Goal: Contribute content

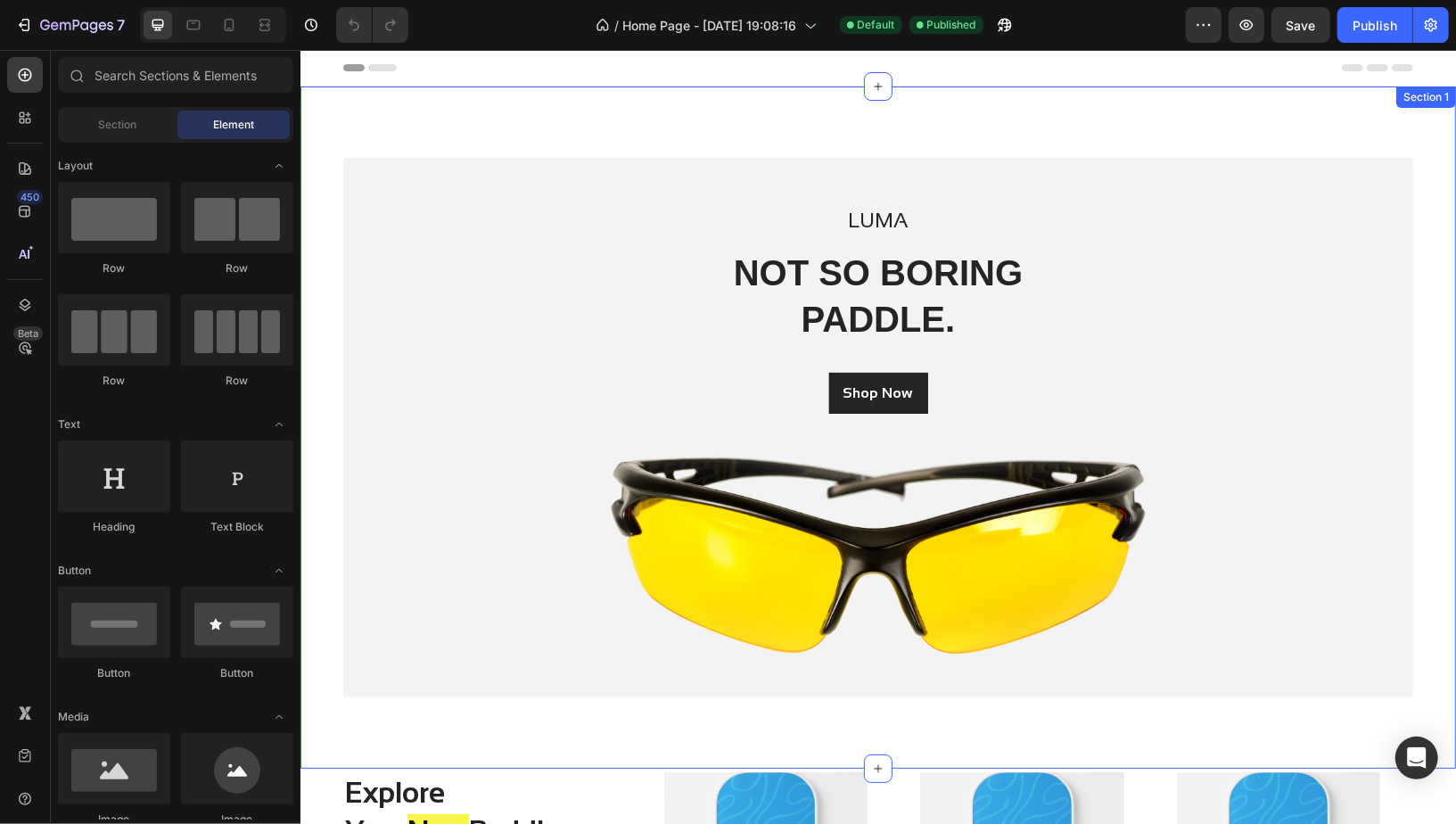
click at [323, 427] on div "LUMA Text block NOT SO BORING PADDLE. Heading Shop Now Button Image Row Row" at bounding box center [877, 427] width 1129 height 540
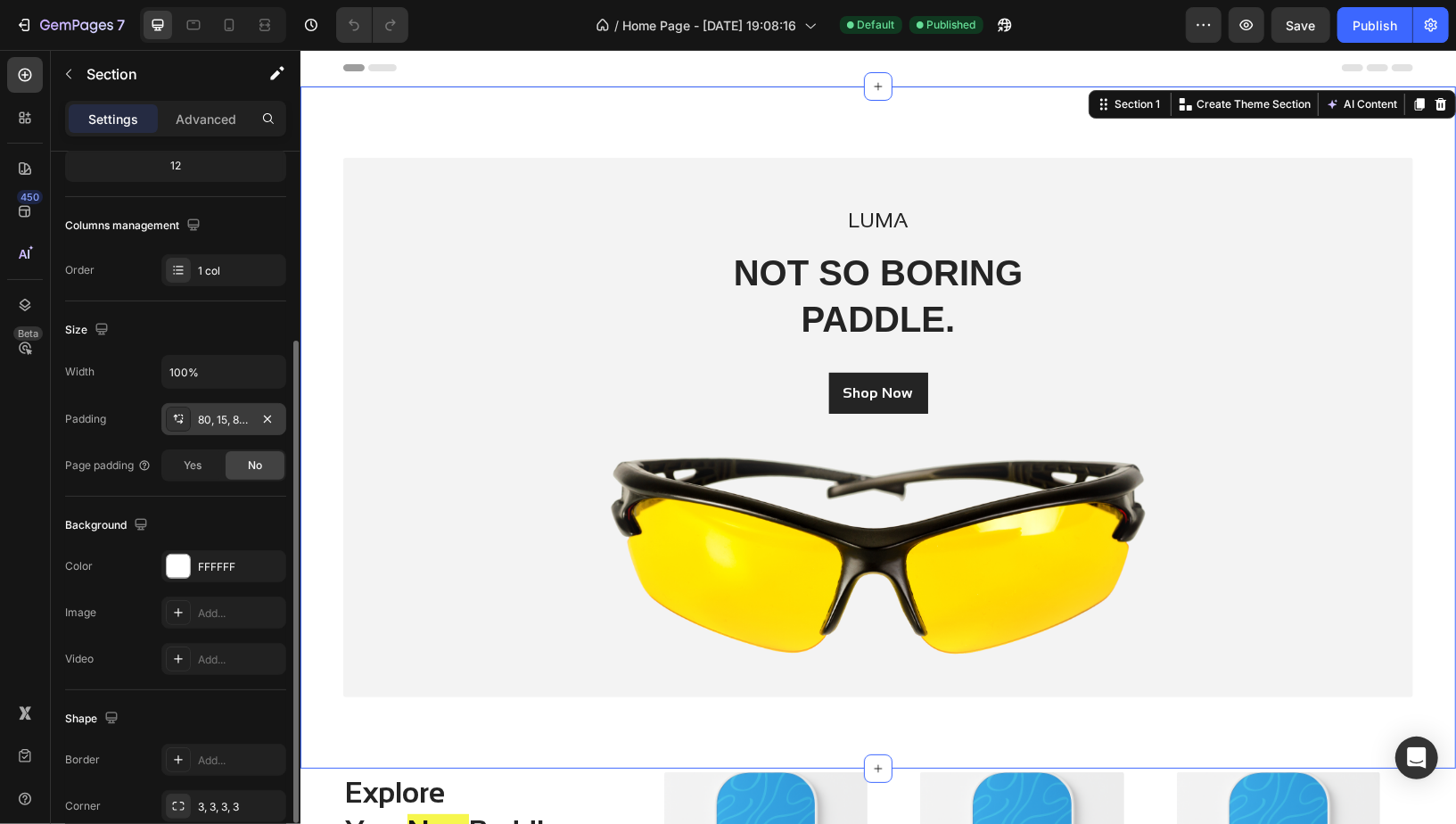
scroll to position [254, 0]
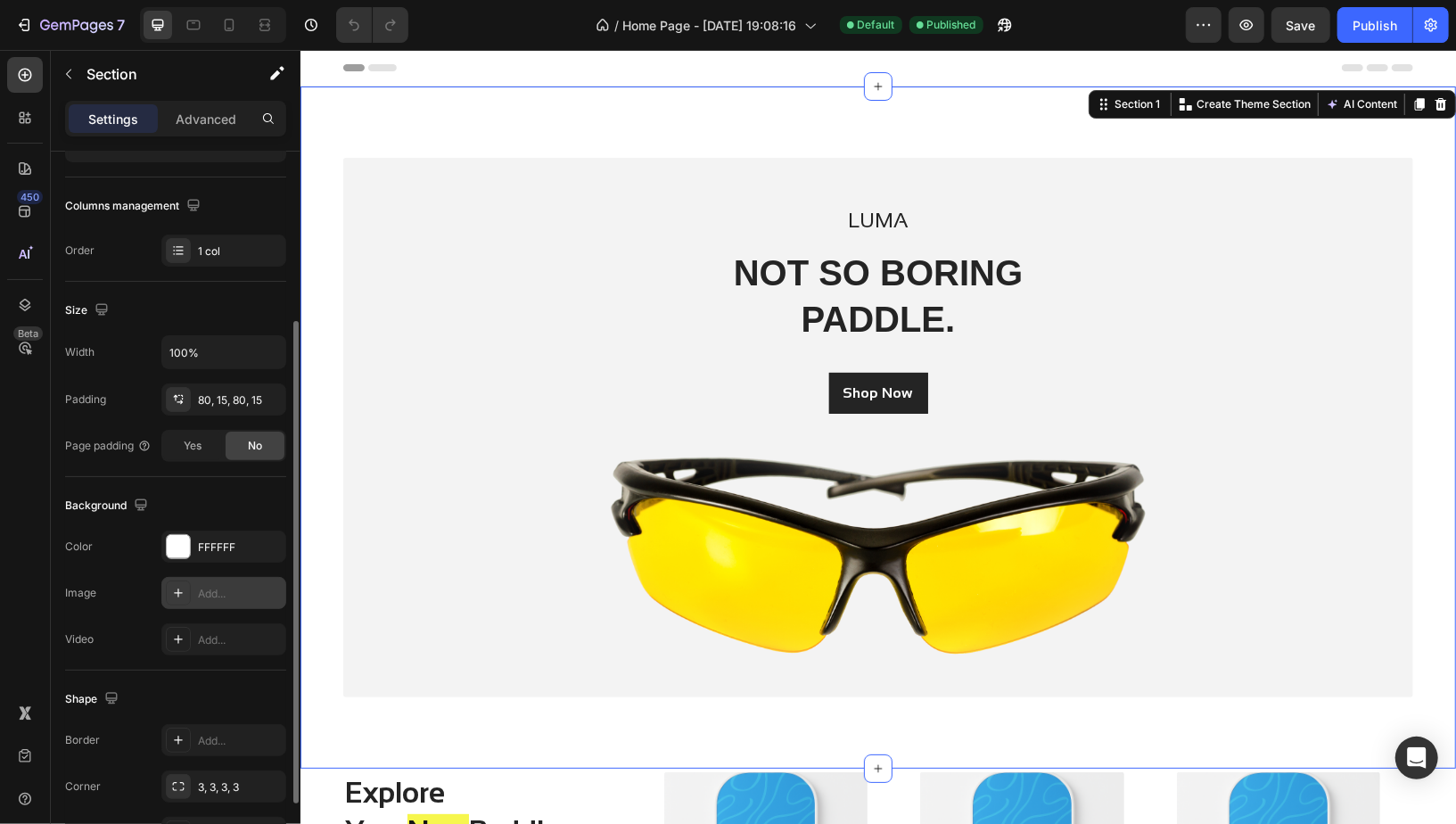
click at [205, 588] on div "Add..." at bounding box center [240, 594] width 84 height 16
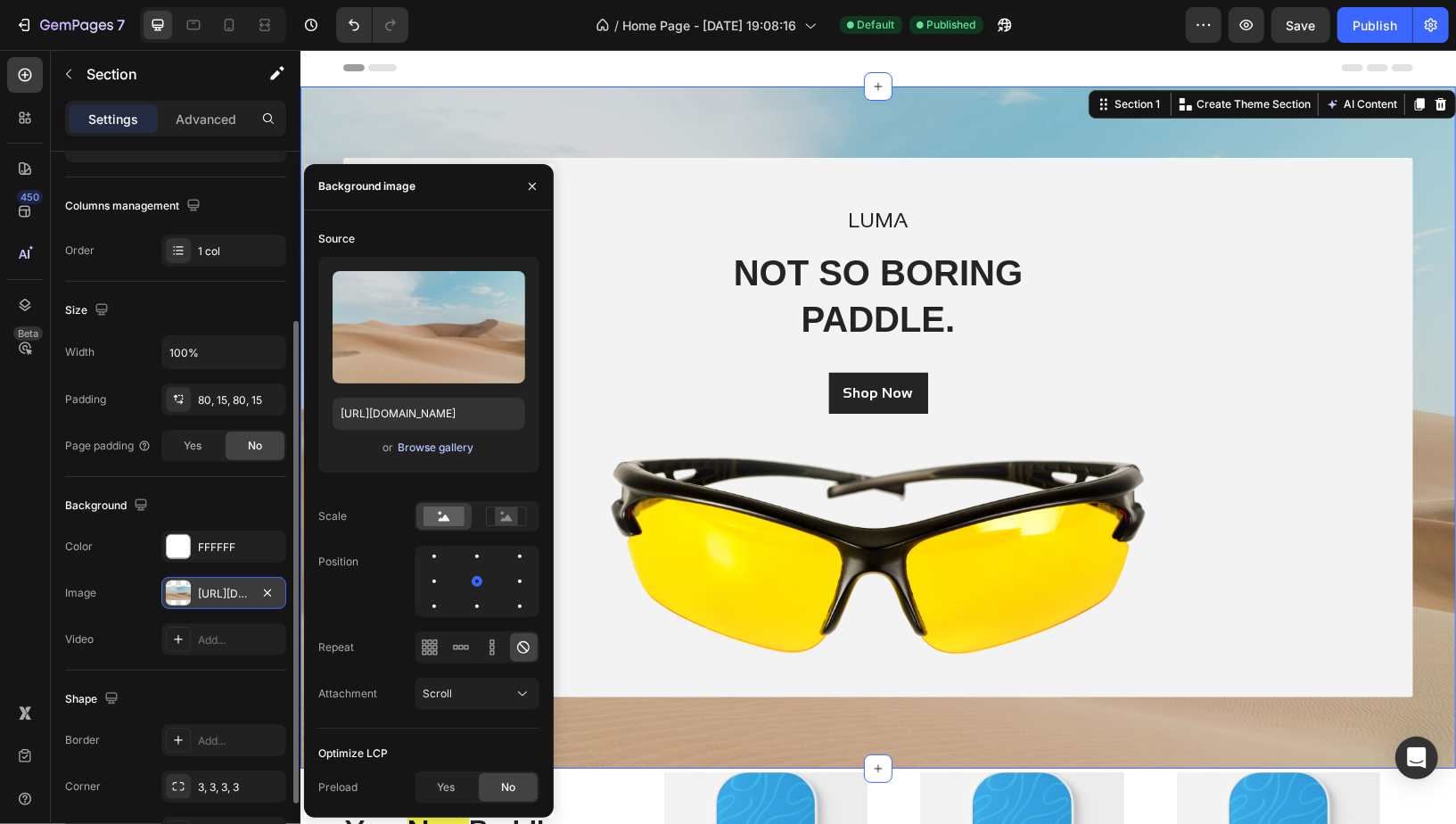
click at [467, 444] on div "Browse gallery" at bounding box center [435, 447] width 75 height 16
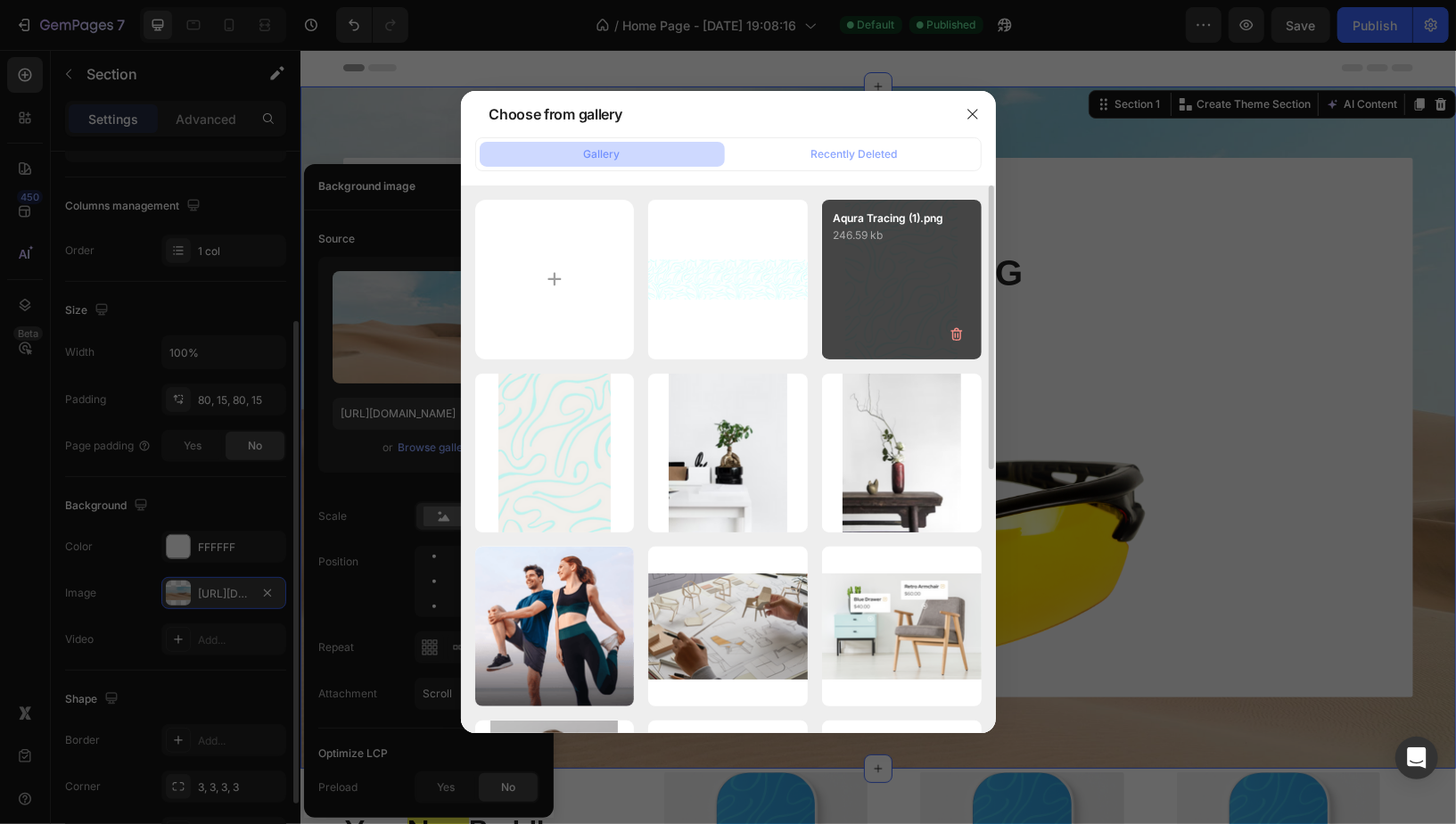
click at [969, 300] on div "Aqura Tracing (1).png 246.59 kb" at bounding box center [902, 280] width 160 height 160
type input "https://cdn.shopify.com/s/files/1/0611/9315/8723/files/gempages_562989280004146…"
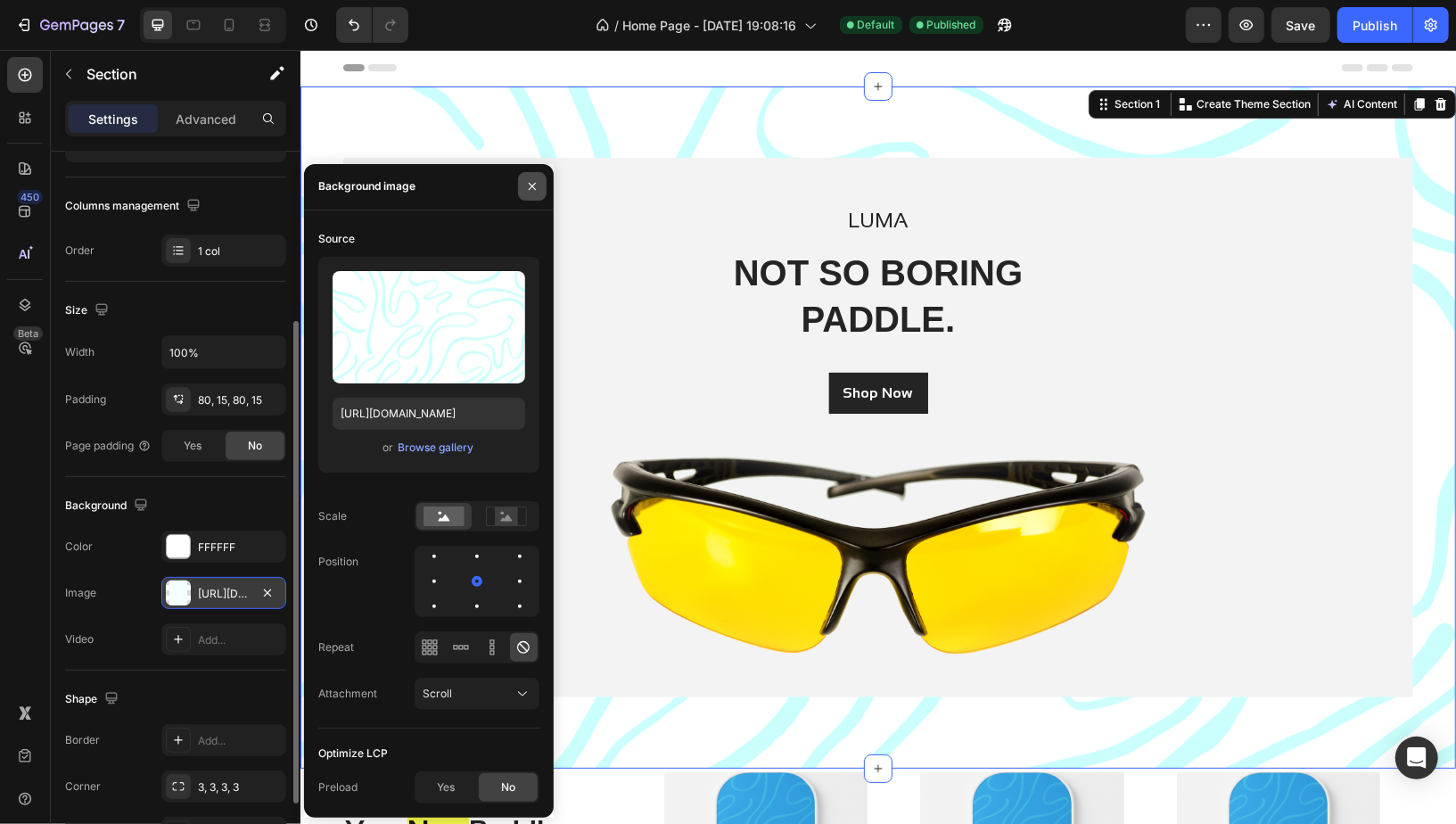
click at [531, 189] on icon "button" at bounding box center [532, 186] width 7 height 7
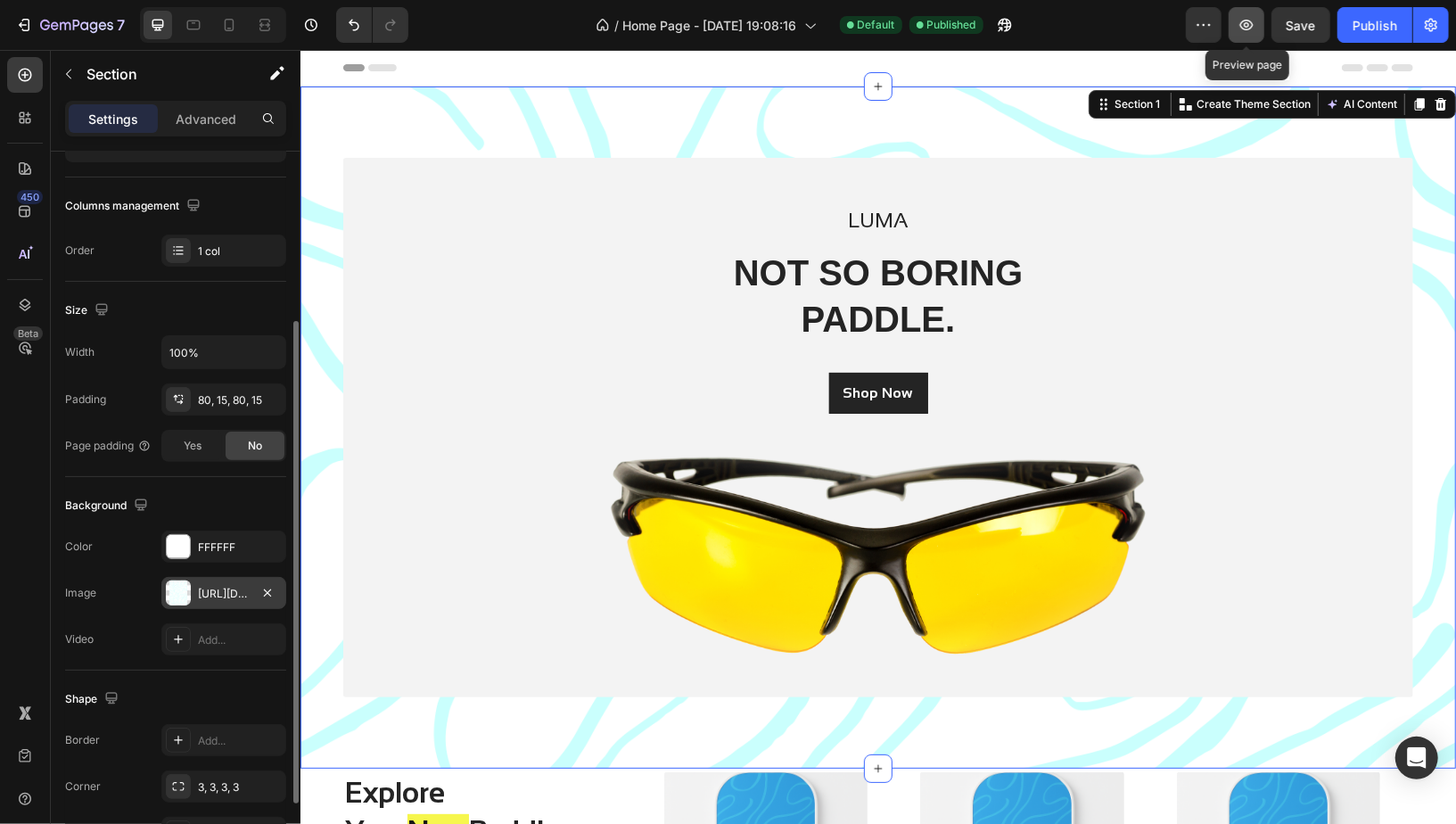
click at [1247, 25] on icon "button" at bounding box center [1247, 24] width 14 height 11
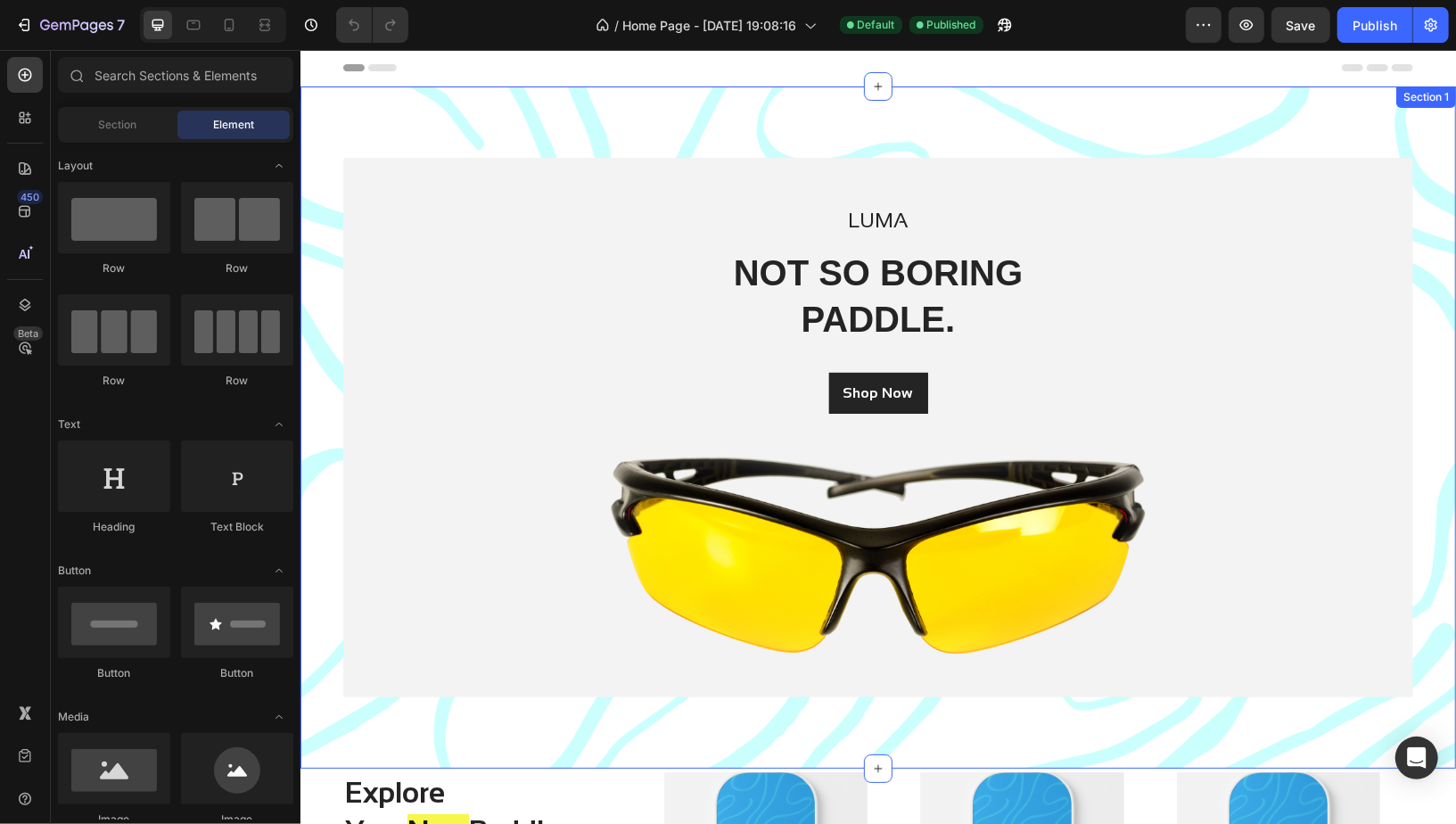
click at [1134, 131] on div "LUMA Text block NOT SO BORING PADDLE. Heading Shop Now Button Image Row Row Sec…" at bounding box center [877, 427] width 1156 height 682
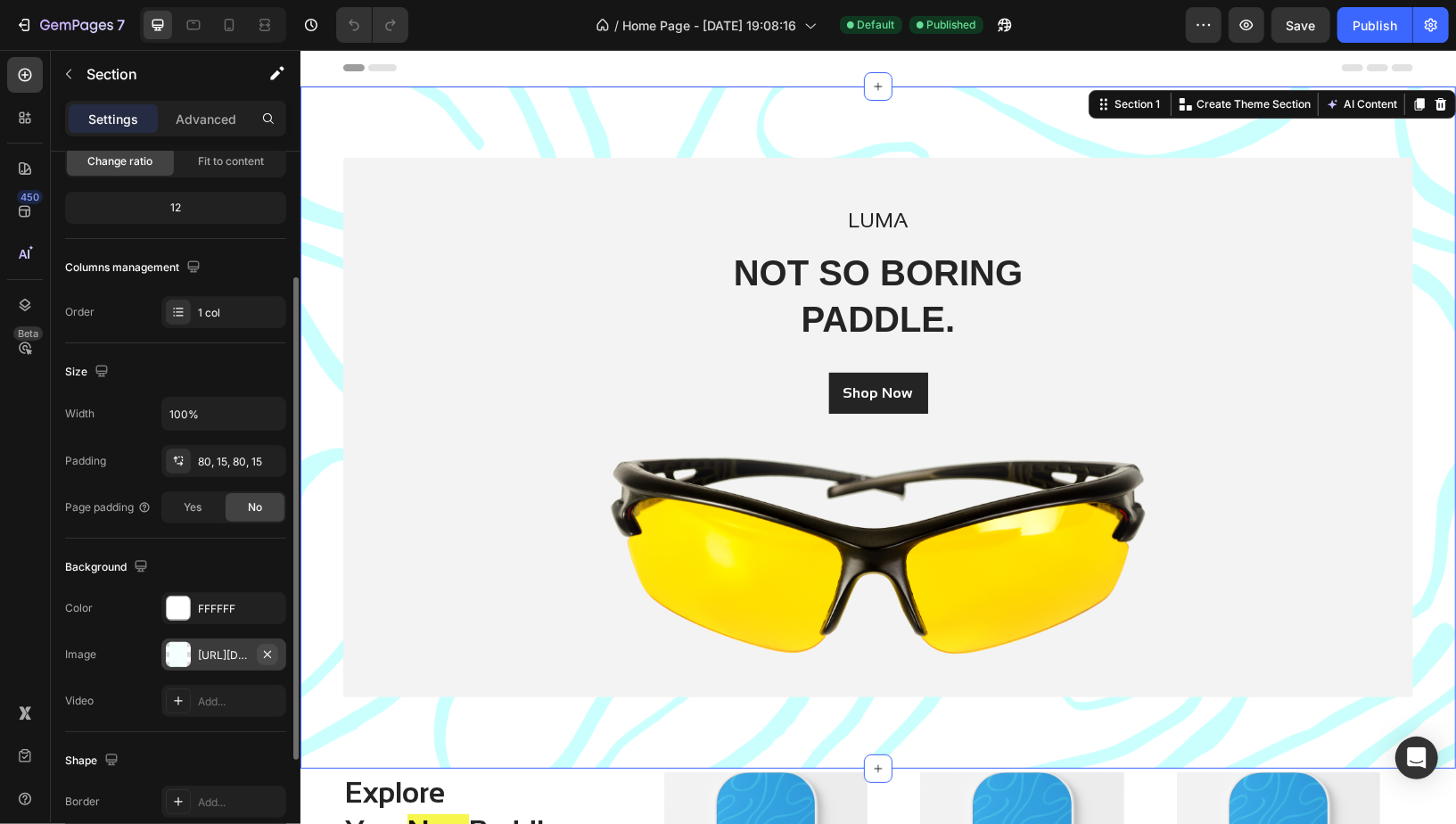
scroll to position [196, 0]
click at [268, 649] on icon "button" at bounding box center [267, 649] width 7 height 7
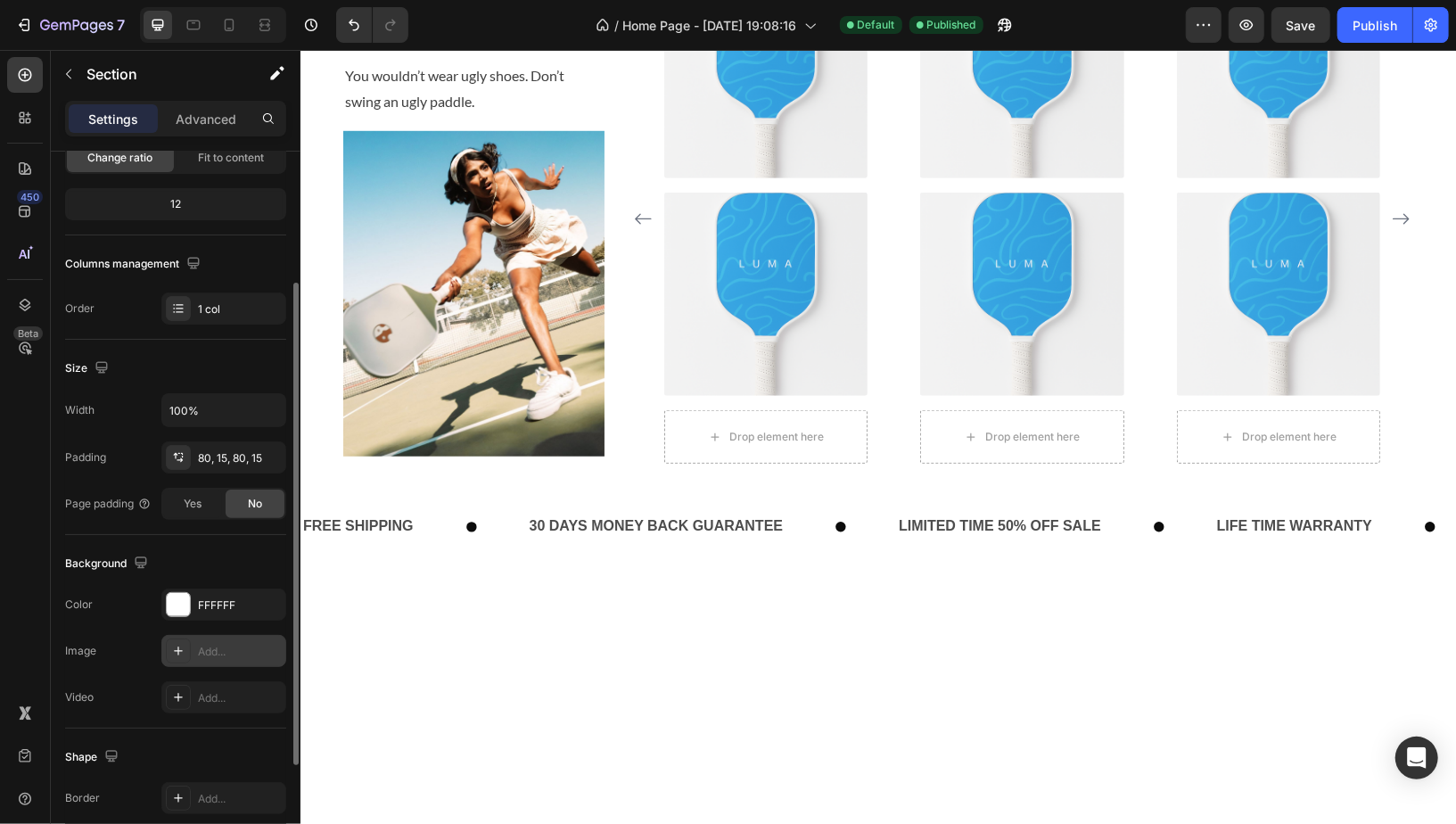
scroll to position [897, 0]
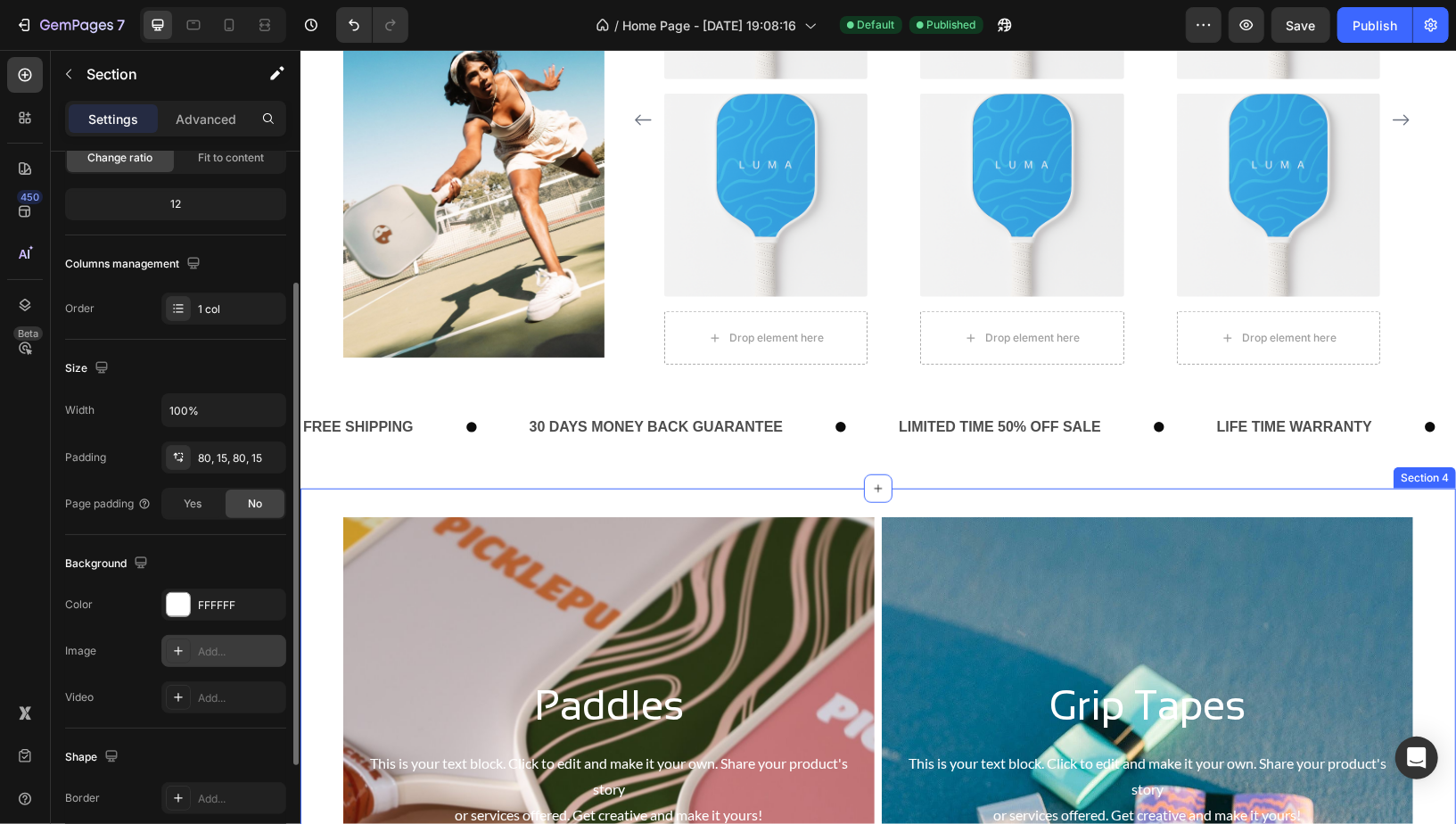
click at [649, 481] on div "FREE SHIPPING Text 30 DAYS MONEY BACK GUARANTEE Text LIMITED TIME 50% OFF SALE …" at bounding box center [877, 427] width 1156 height 122
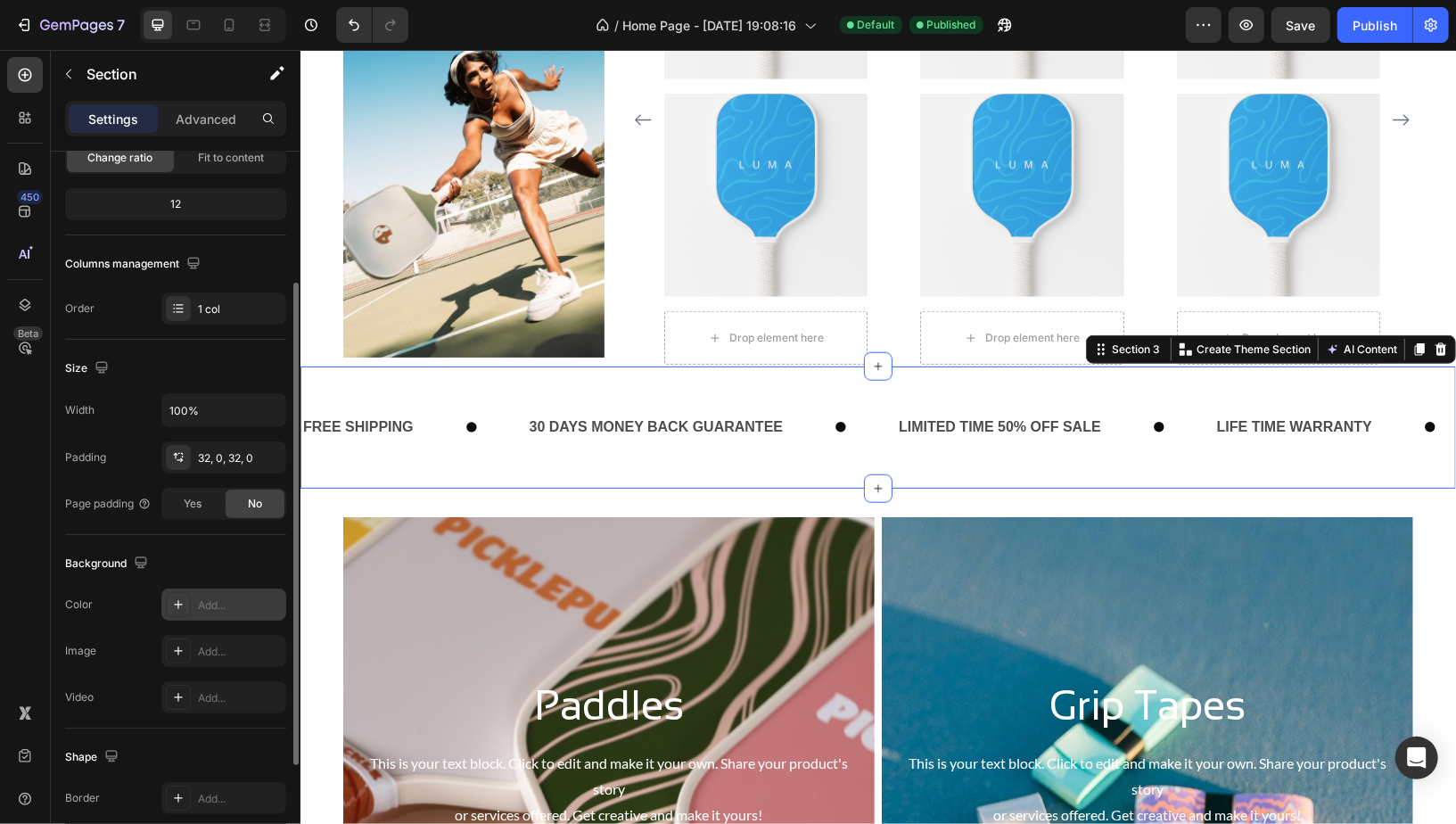
click at [168, 609] on div at bounding box center [178, 604] width 25 height 25
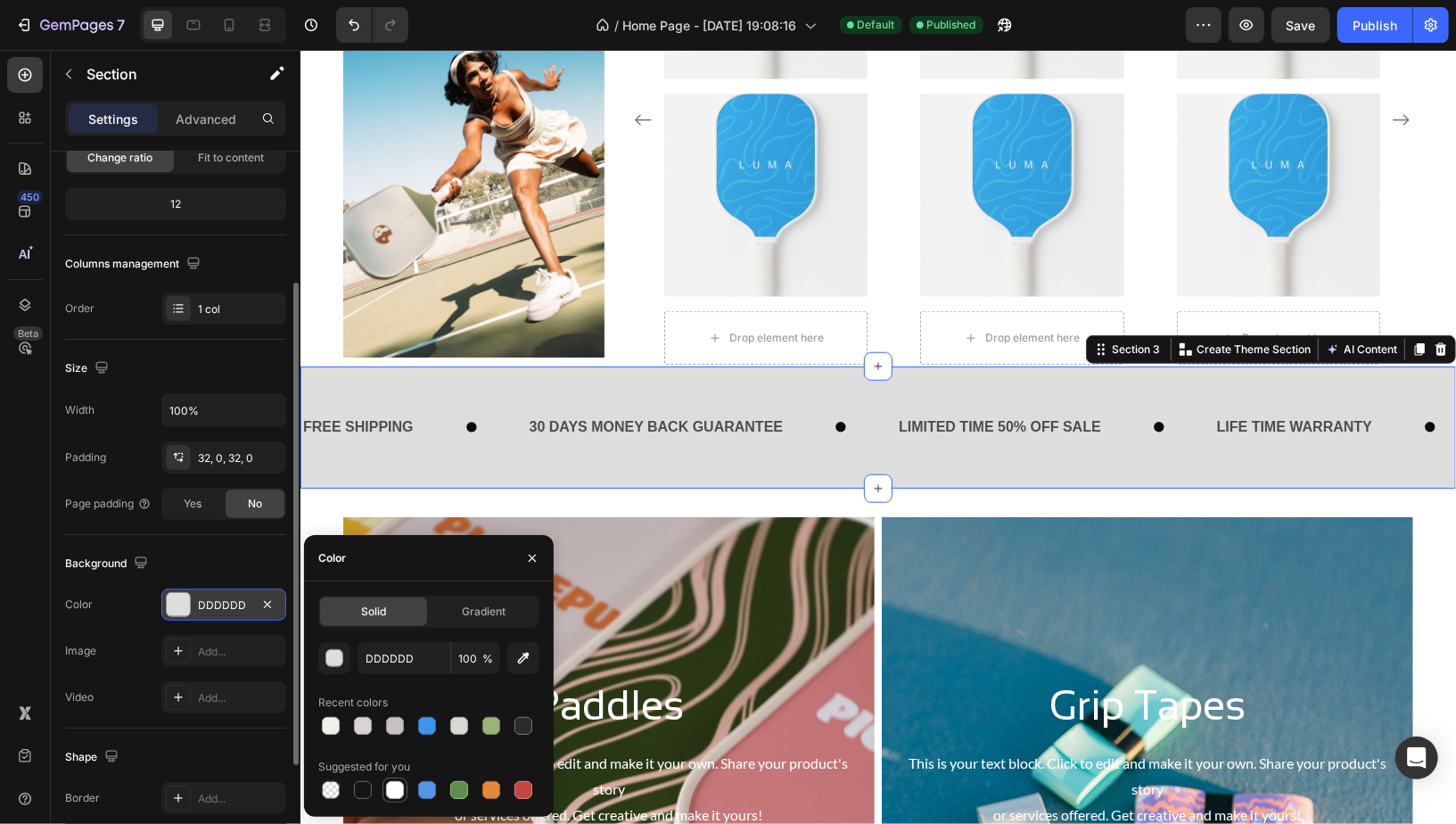
click at [396, 793] on div at bounding box center [395, 790] width 17 height 17
type input "FFFFFF"
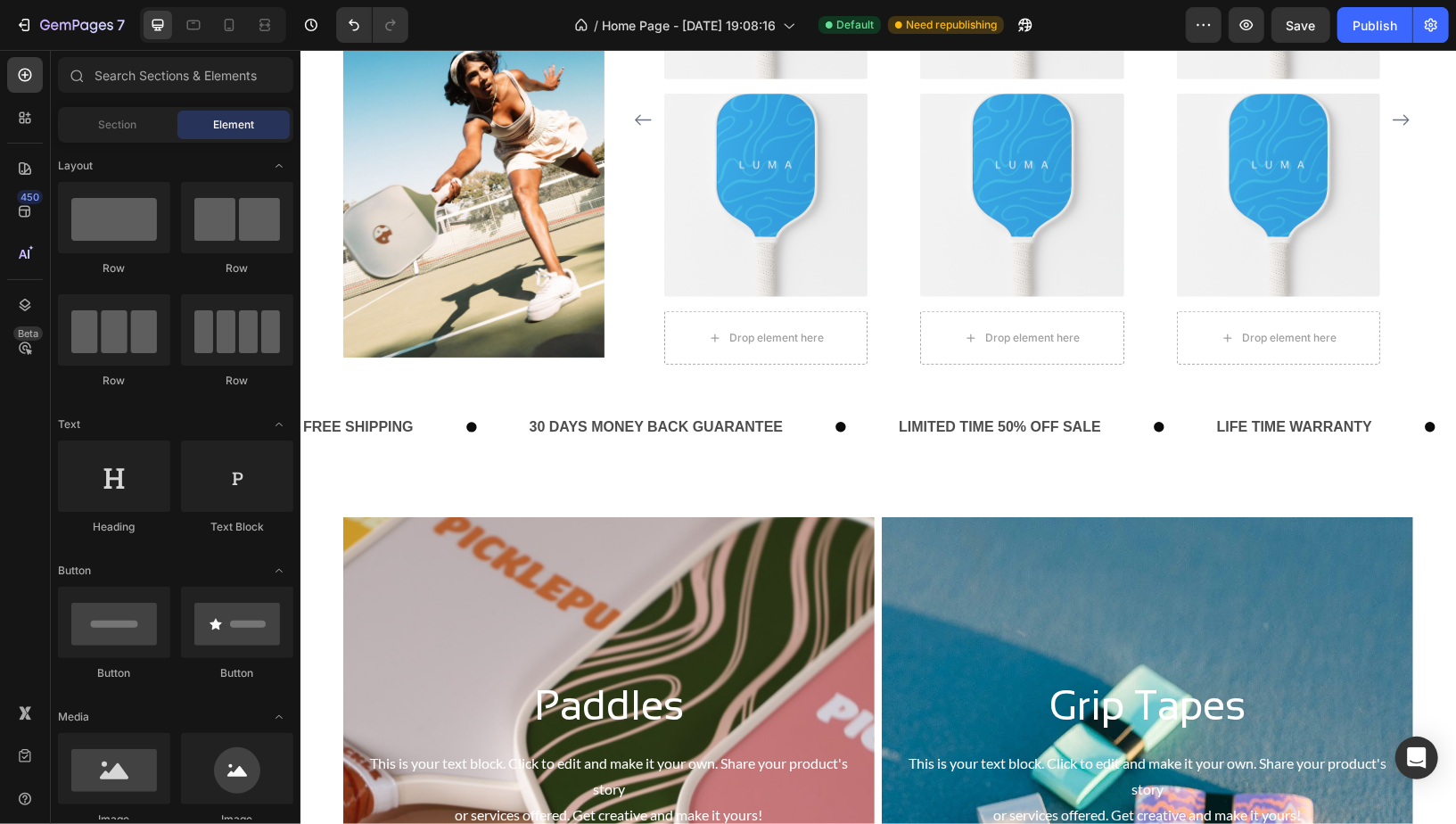
click at [1440, 201] on div "Explore Your New Paddle Heading You wouldn’t wear ugly shoes. Don’t swing an ug…" at bounding box center [877, 775] width 1156 height 3173
click at [1347, 33] on button "Publish" at bounding box center [1375, 24] width 74 height 36
